Goal: Task Accomplishment & Management: Complete application form

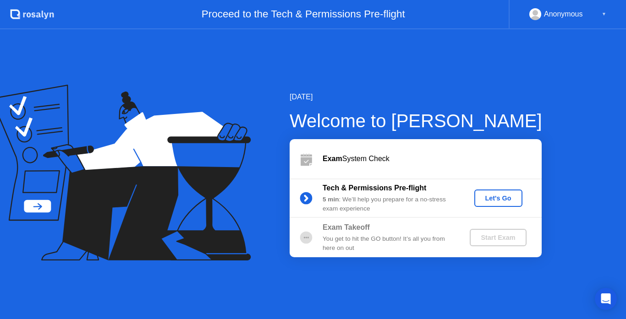
click at [483, 201] on div "Let's Go" at bounding box center [498, 198] width 41 height 7
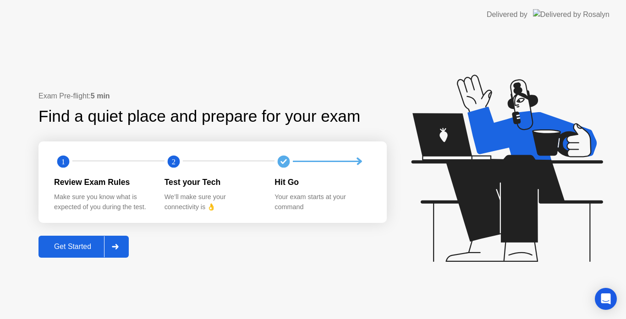
click at [97, 249] on div "Get Started" at bounding box center [72, 247] width 63 height 8
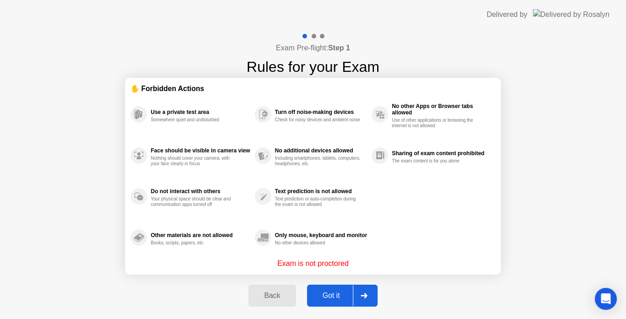
click at [338, 296] on div "Got it" at bounding box center [331, 296] width 43 height 8
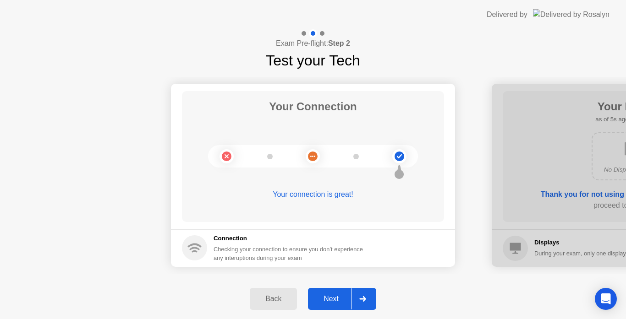
click at [340, 298] on div "Next" at bounding box center [330, 299] width 41 height 8
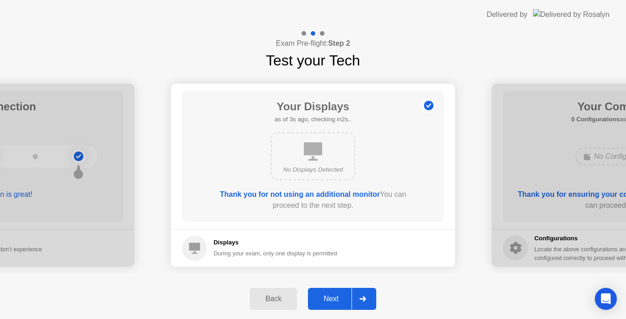
click at [340, 298] on div "Next" at bounding box center [330, 299] width 41 height 8
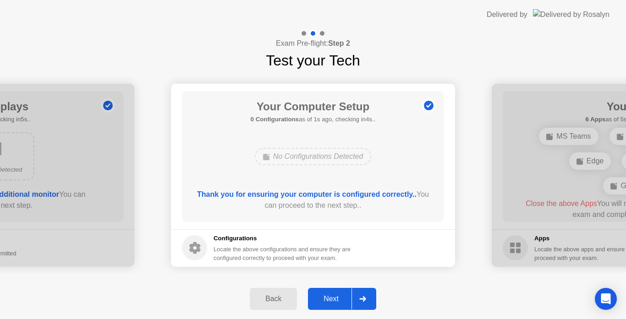
click at [340, 298] on div "Next" at bounding box center [330, 299] width 41 height 8
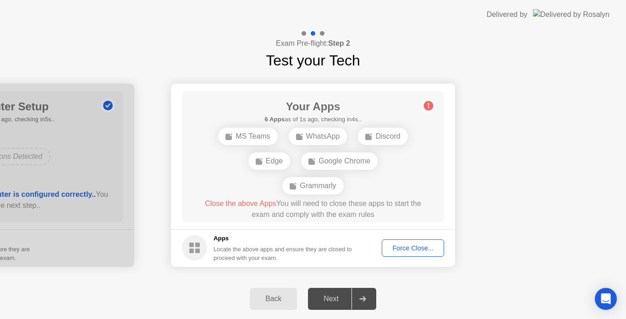
click at [413, 246] on div "Force Close..." at bounding box center [413, 248] width 56 height 7
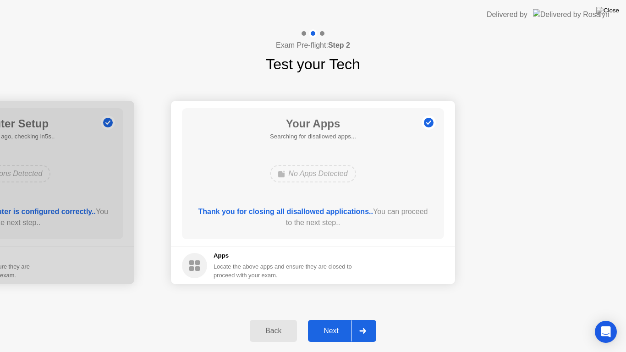
click at [330, 319] on div "Next" at bounding box center [330, 331] width 41 height 8
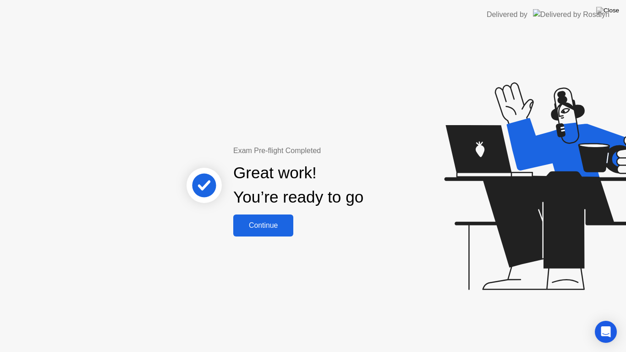
click at [268, 227] on div "Continue" at bounding box center [263, 225] width 54 height 8
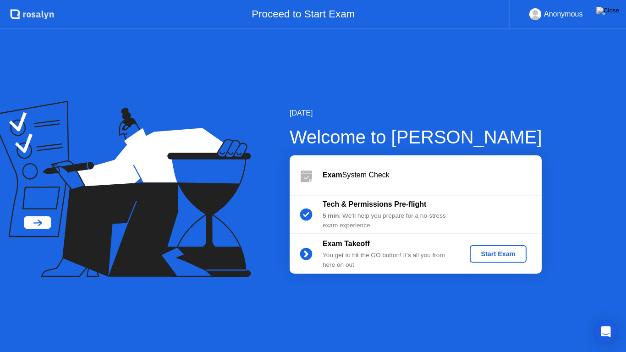
click at [506, 251] on div "Start Exam" at bounding box center [497, 253] width 49 height 7
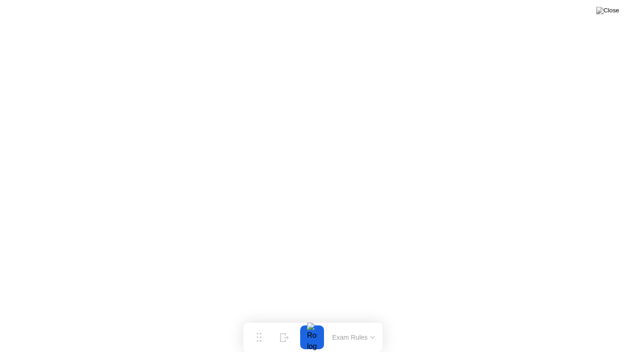
click at [607, 14] on button at bounding box center [606, 11] width 27 height 12
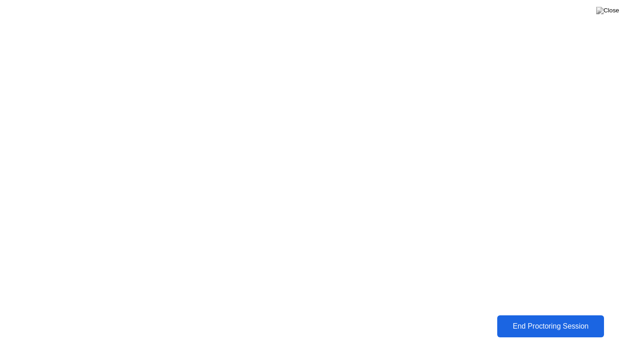
click at [551, 319] on div "End Proctoring Session" at bounding box center [550, 326] width 102 height 8
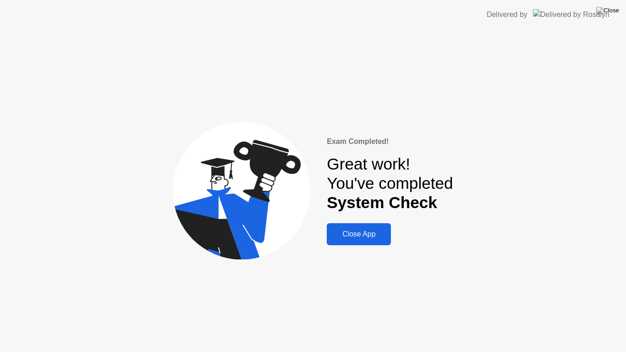
click at [361, 238] on div "Close App" at bounding box center [358, 234] width 59 height 8
